Goal: Task Accomplishment & Management: Manage account settings

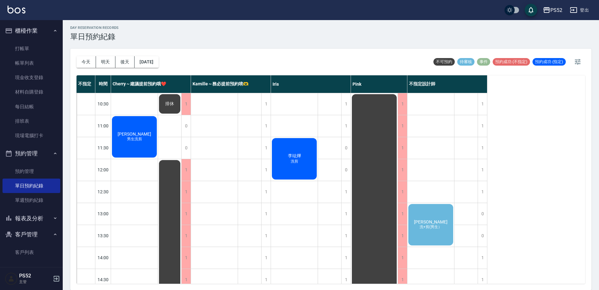
scroll to position [202, 0]
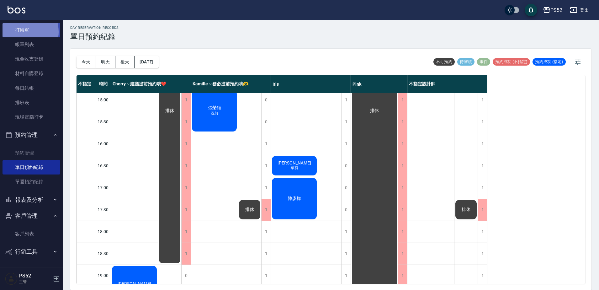
click at [19, 32] on link "打帳單" at bounding box center [32, 30] width 58 height 14
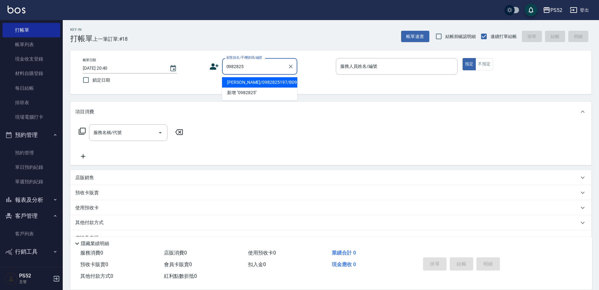
click at [234, 88] on li "[PERSON_NAME]/0982825197/B0982825197" at bounding box center [259, 82] width 75 height 10
type input "[PERSON_NAME]/0982825197/B0982825197"
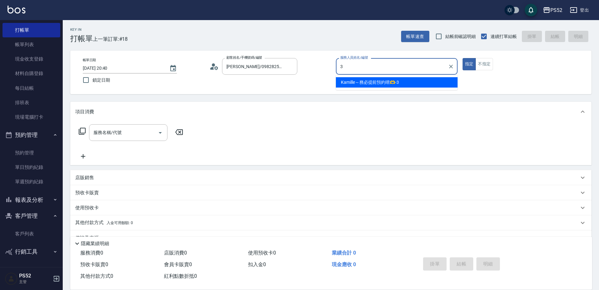
type input "3"
type button "true"
type input "Kamille～務必提前預約唷🫶-3"
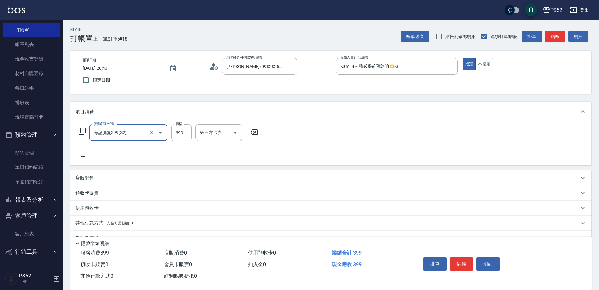
type input "海鹽洗髮399(S2)"
type input "439"
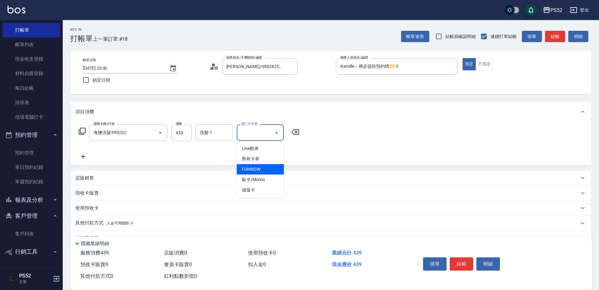
click at [84, 157] on icon at bounding box center [83, 157] width 16 height 8
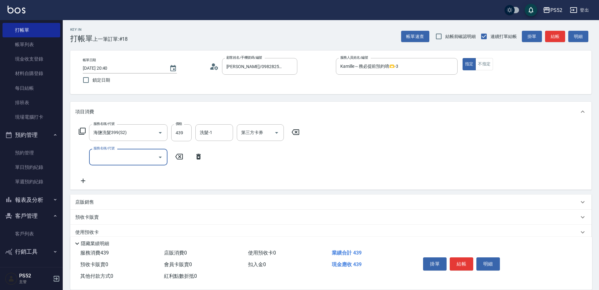
click at [96, 158] on input "服務名稱/代號" at bounding box center [123, 156] width 63 height 11
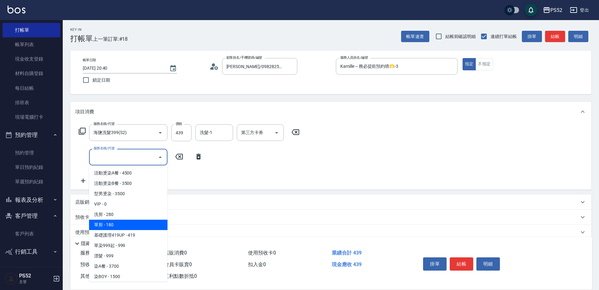
click at [104, 224] on span "單剪 - 180" at bounding box center [128, 225] width 78 height 10
type input "單剪(C2)"
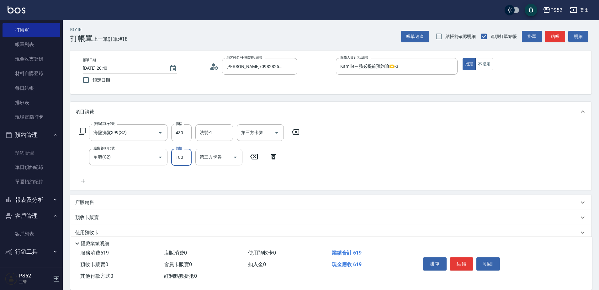
click at [175, 157] on input "180" at bounding box center [181, 157] width 20 height 17
type input "300"
click at [458, 257] on button "結帳" at bounding box center [462, 263] width 24 height 13
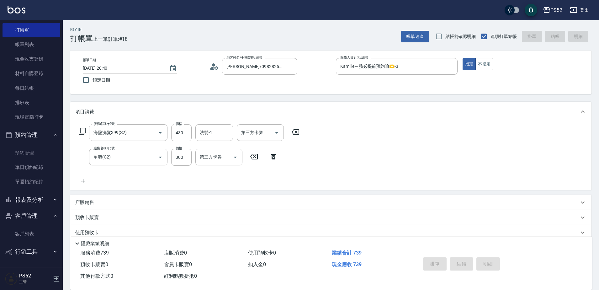
type input "[DATE] 20:41"
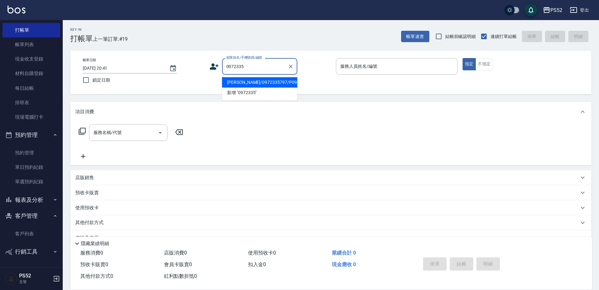
click at [269, 88] on li "林江泰/0972335797/P0972335797" at bounding box center [259, 82] width 75 height 10
type input "林江泰/0972335797/P0972335797"
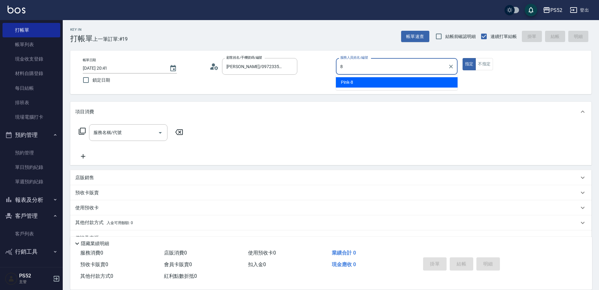
type input "Pink-8"
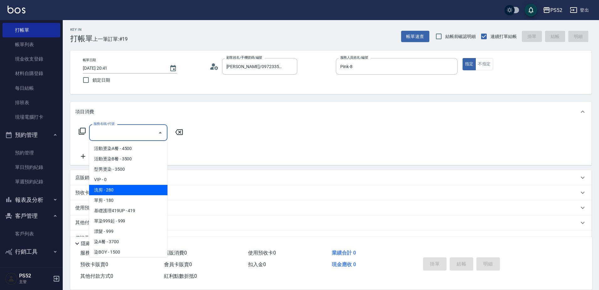
type input "洗剪(C1)"
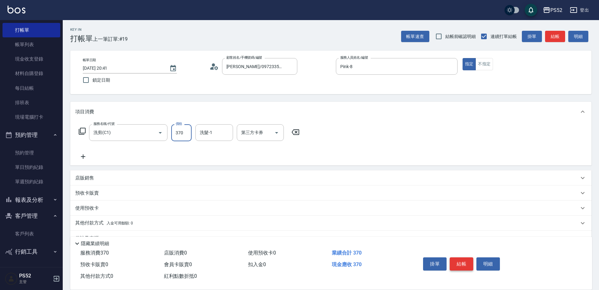
type input "370"
click at [466, 261] on button "結帳" at bounding box center [462, 263] width 24 height 13
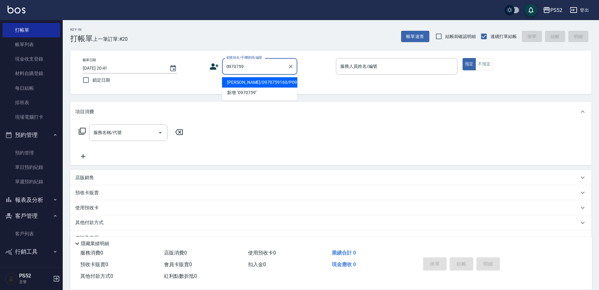
click at [260, 88] on li "陳昱榕/0970759160/P0970759160" at bounding box center [259, 82] width 75 height 10
type input "陳昱榕/0970759160/P0970759160"
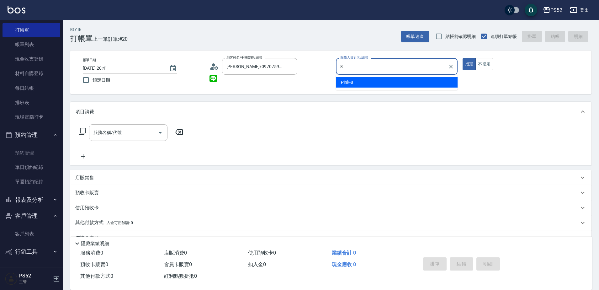
type input "Pink-8"
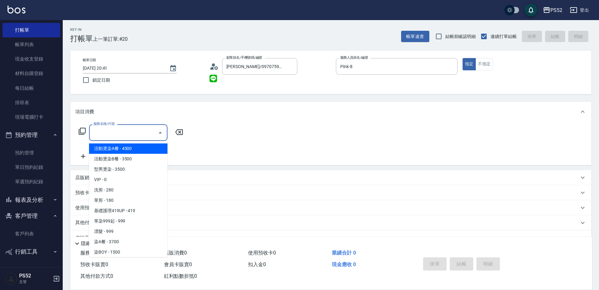
click at [124, 129] on input "服務名稱/代號" at bounding box center [123, 132] width 63 height 11
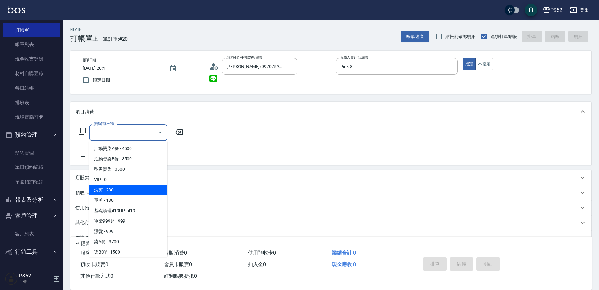
click at [128, 189] on span "洗剪 - 280" at bounding box center [128, 190] width 78 height 10
type input "洗剪(C1)"
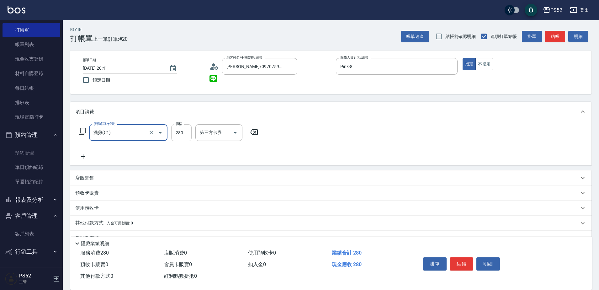
click at [183, 136] on input "280" at bounding box center [181, 132] width 20 height 17
type input "370"
click at [470, 260] on button "結帳" at bounding box center [462, 263] width 24 height 13
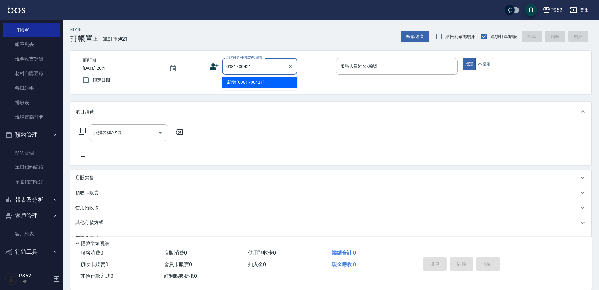
type input "0981700421"
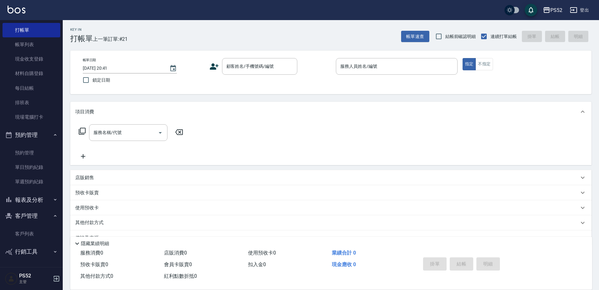
click at [210, 67] on icon at bounding box center [214, 66] width 9 height 6
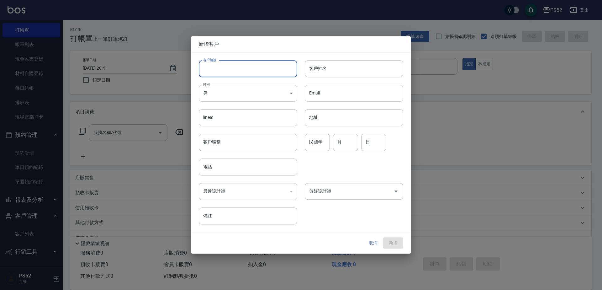
click at [226, 72] on input "客戶編號" at bounding box center [248, 68] width 98 height 17
type input "B0981700421"
click at [241, 175] on div "客戶編號 B0981700421 ​ 客戶編號 客戶姓名 客戶姓名 性別 男 MALE 性別 Email Email lineId lineId 地址 地址 …" at bounding box center [297, 139] width 212 height 172
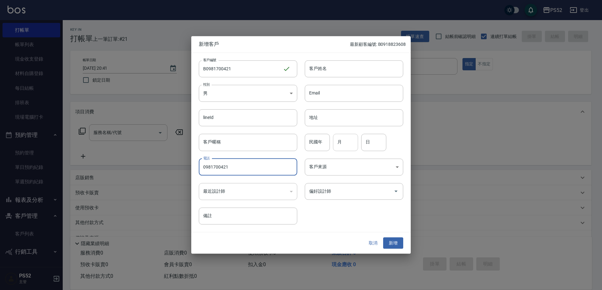
type input "0981700421"
click at [347, 145] on input "月" at bounding box center [345, 142] width 25 height 17
type input "4"
type input "21"
drag, startPoint x: 354, startPoint y: 57, endPoint x: 350, endPoint y: 63, distance: 7.2
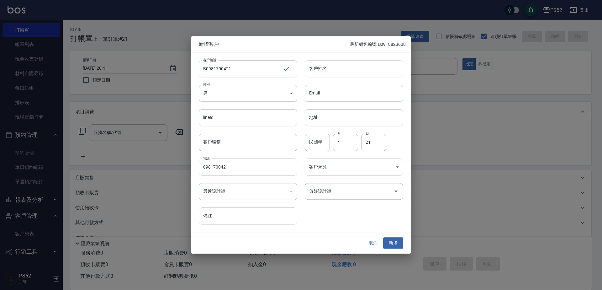
click at [353, 59] on div "客戶姓名 客戶姓名" at bounding box center [350, 65] width 106 height 24
click at [350, 65] on input "客戶姓名" at bounding box center [354, 68] width 98 height 17
type input "謝易展"
click at [394, 240] on button "新增" at bounding box center [393, 243] width 20 height 12
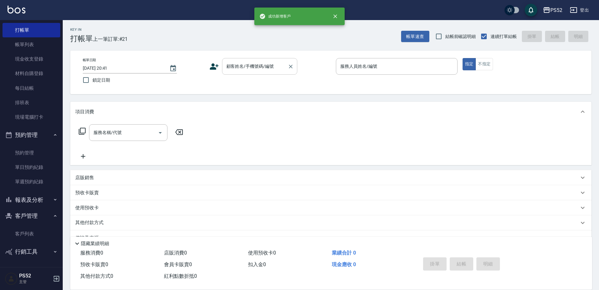
click at [260, 67] on input "顧客姓名/手機號碼/編號" at bounding box center [255, 66] width 60 height 11
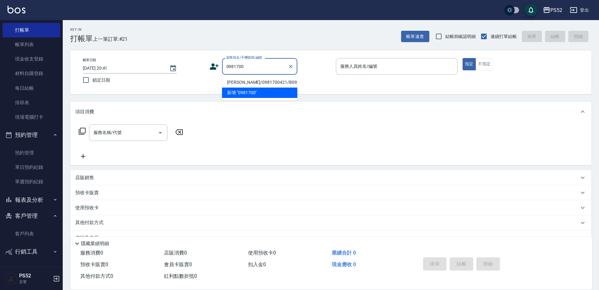
click at [248, 84] on li "謝易展/0981700421/B0981700421" at bounding box center [259, 82] width 75 height 10
type input "謝易展/0981700421/B0981700421"
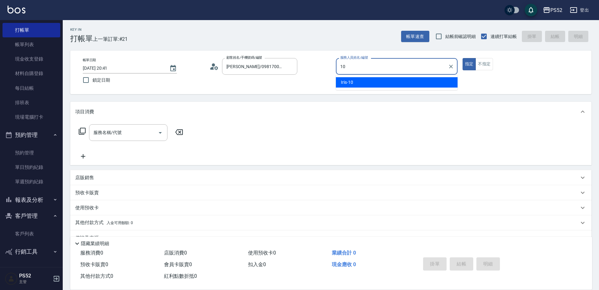
type input "Iris-10"
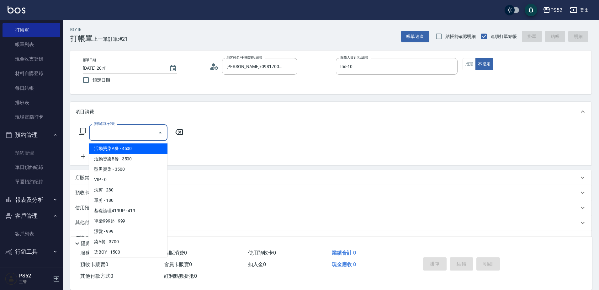
click at [127, 134] on input "服務名稱/代號" at bounding box center [123, 132] width 63 height 11
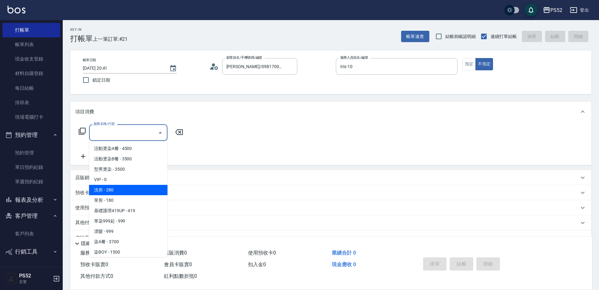
click at [124, 192] on span "洗剪 - 280" at bounding box center [128, 190] width 78 height 10
type input "洗剪(C1)"
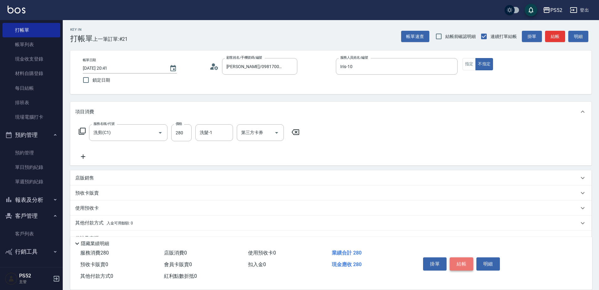
click at [455, 263] on button "結帳" at bounding box center [462, 263] width 24 height 13
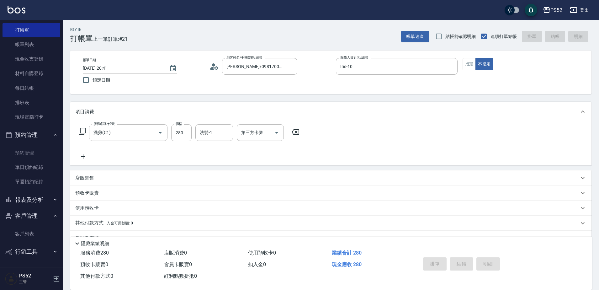
type input "2025/08/20 20:42"
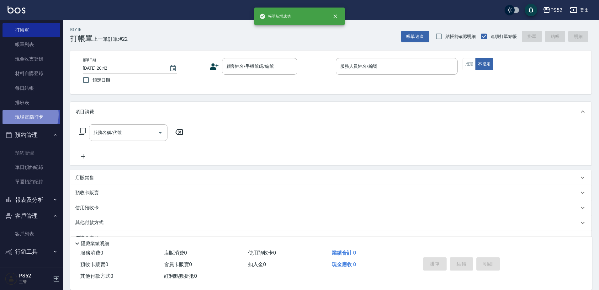
click at [21, 114] on link "現場電腦打卡" at bounding box center [32, 117] width 58 height 14
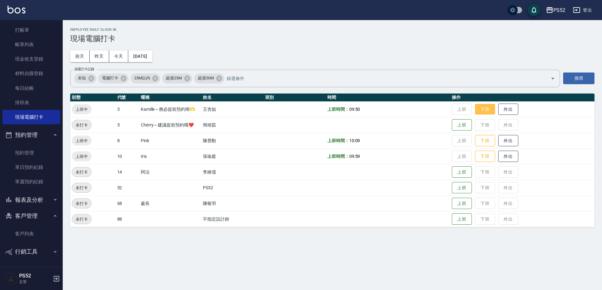
click at [480, 112] on button "下班" at bounding box center [485, 109] width 20 height 11
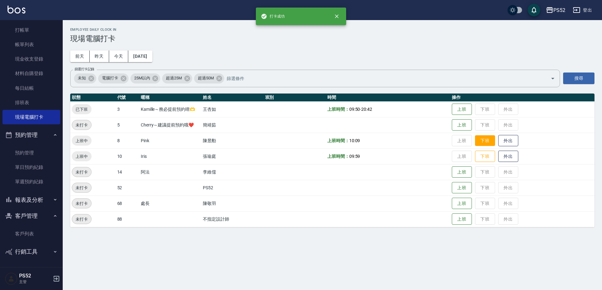
click at [485, 137] on button "下班" at bounding box center [485, 140] width 20 height 11
click at [480, 157] on button "下班" at bounding box center [485, 156] width 20 height 11
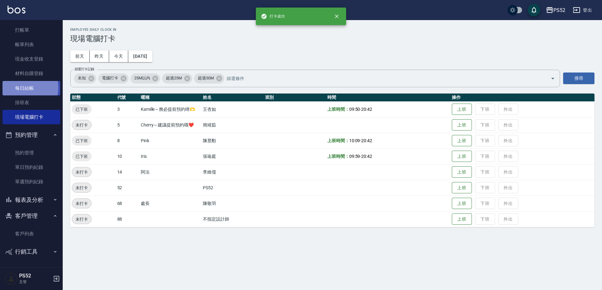
click at [25, 88] on link "每日結帳" at bounding box center [32, 88] width 58 height 14
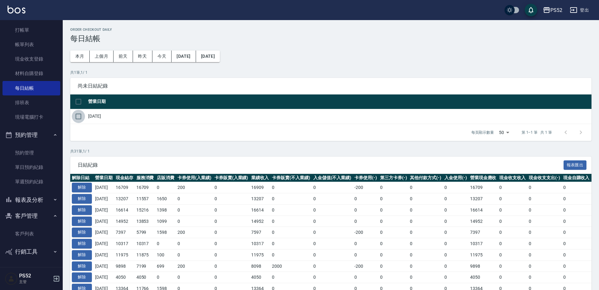
click at [76, 114] on input "checkbox" at bounding box center [78, 116] width 13 height 13
checkbox input "true"
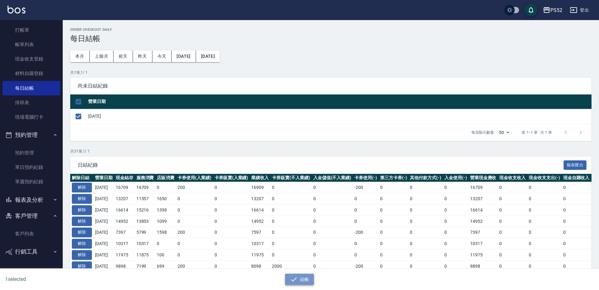
click at [292, 279] on icon "button" at bounding box center [294, 279] width 8 height 8
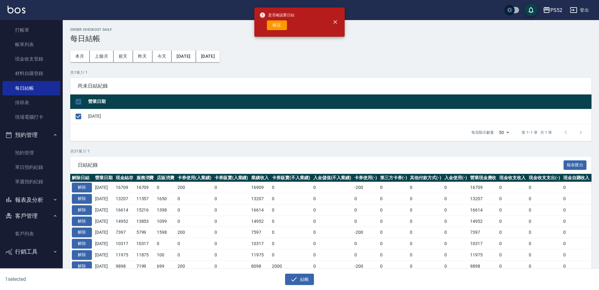
click at [280, 31] on div "是否確認要日結 確定" at bounding box center [276, 21] width 35 height 25
click at [279, 27] on button "確定" at bounding box center [277, 25] width 20 height 10
checkbox input "false"
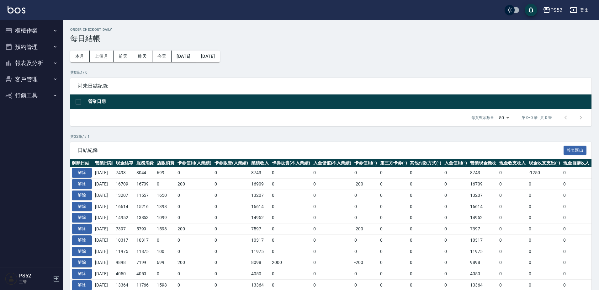
click at [36, 62] on button "報表及分析" at bounding box center [32, 63] width 58 height 16
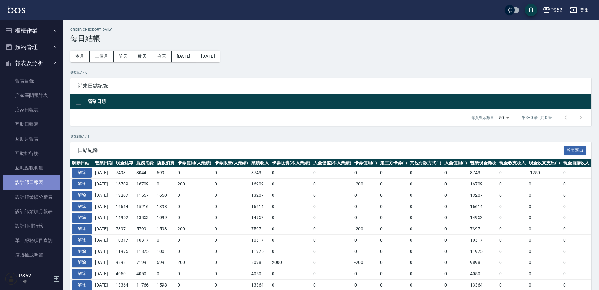
click at [34, 184] on link "設計師日報表" at bounding box center [32, 182] width 58 height 14
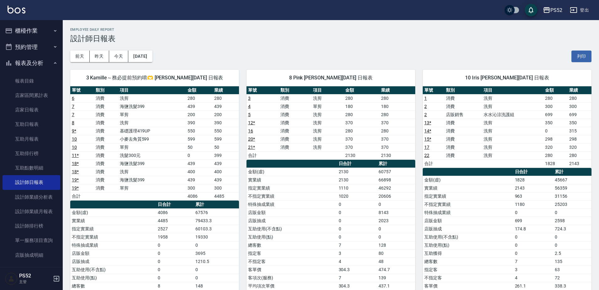
click at [25, 64] on button "報表及分析" at bounding box center [32, 63] width 58 height 16
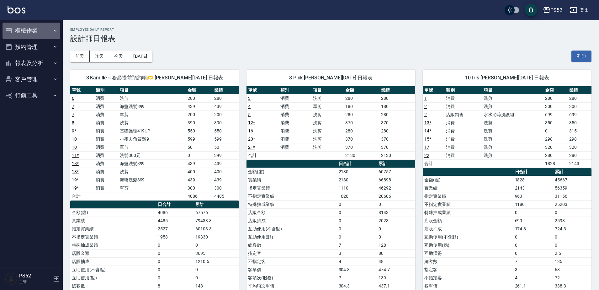
click at [33, 34] on button "櫃檯作業" at bounding box center [32, 31] width 58 height 16
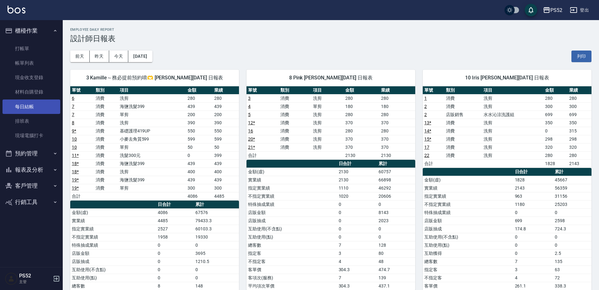
click at [35, 103] on link "每日結帳" at bounding box center [32, 106] width 58 height 14
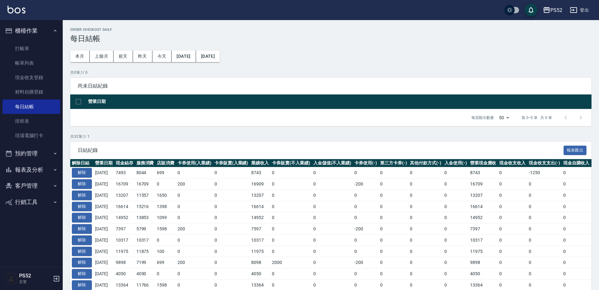
click at [12, 167] on icon "button" at bounding box center [9, 170] width 8 height 8
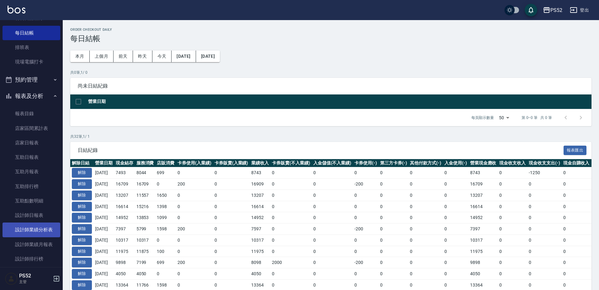
scroll to position [94, 0]
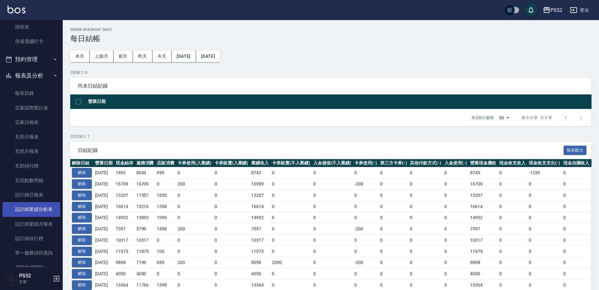
click at [35, 212] on link "設計師業績分析表" at bounding box center [32, 209] width 58 height 14
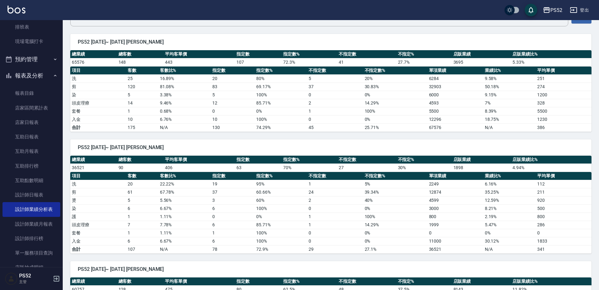
scroll to position [63, 0]
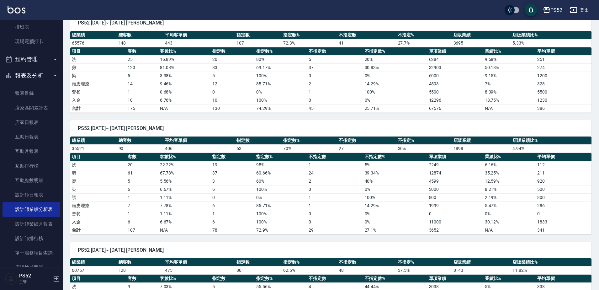
drag, startPoint x: 122, startPoint y: 119, endPoint x: 123, endPoint y: 114, distance: 5.6
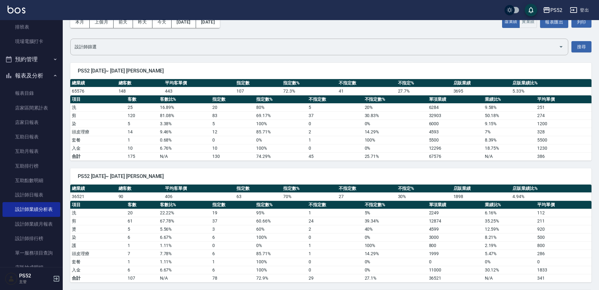
scroll to position [0, 0]
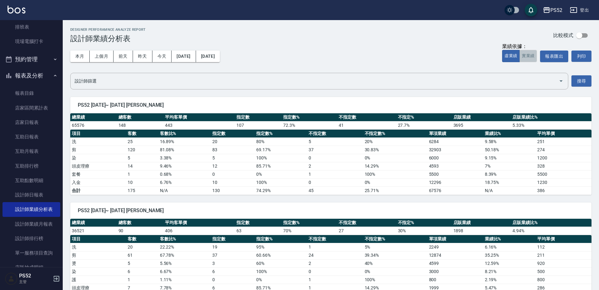
click at [528, 54] on button "實業績" at bounding box center [528, 56] width 18 height 12
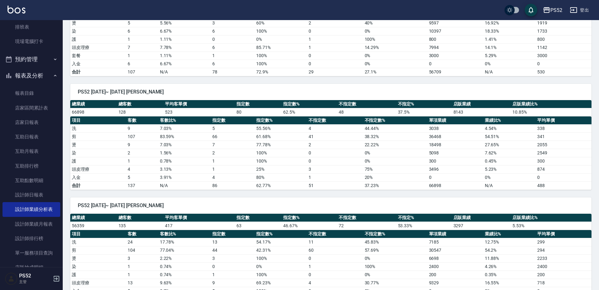
scroll to position [241, 0]
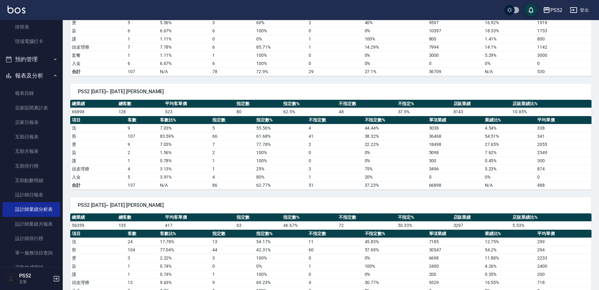
click at [577, 10] on icon "button" at bounding box center [574, 10] width 8 height 8
